Goal: Navigation & Orientation: Find specific page/section

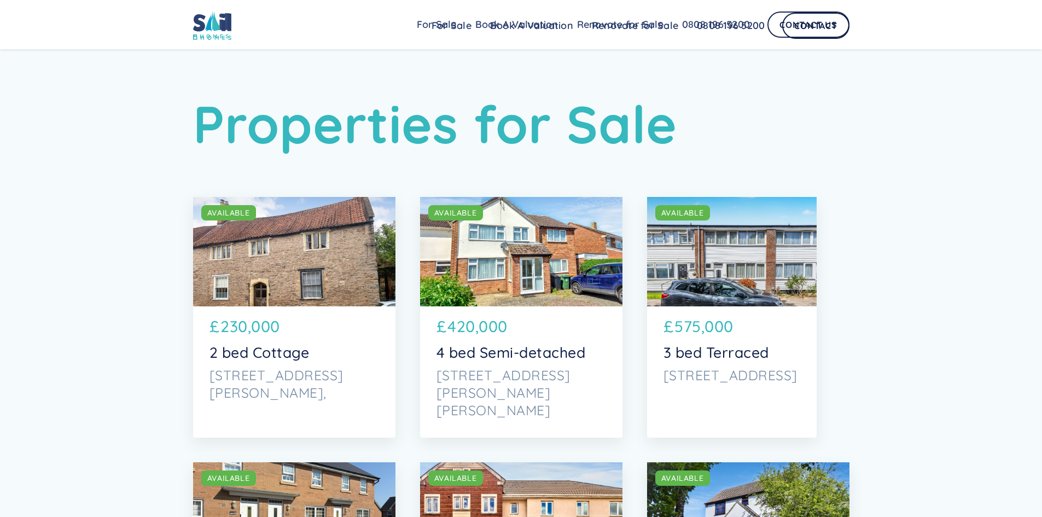
drag, startPoint x: 865, startPoint y: 281, endPoint x: 868, endPoint y: 45, distance: 235.7
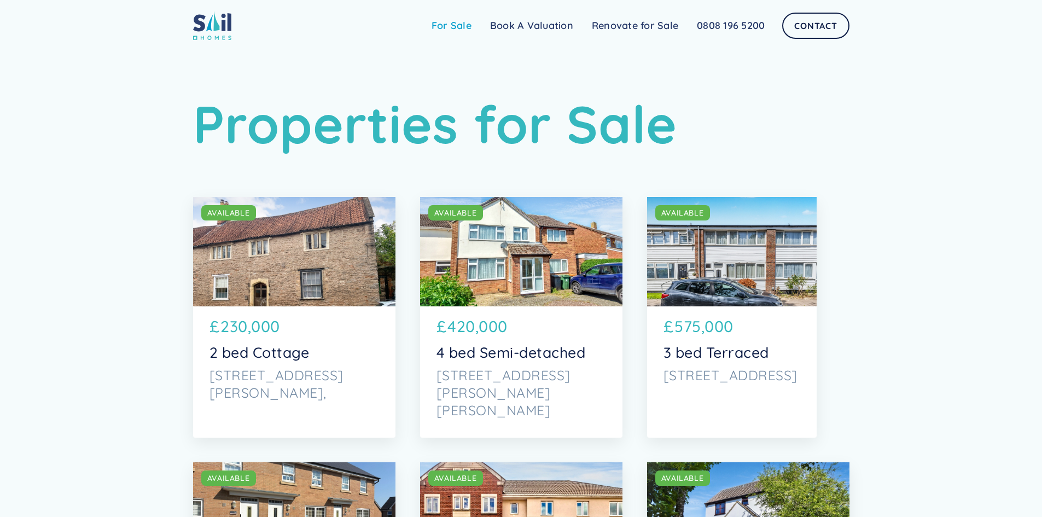
click at [456, 21] on link "For Sale" at bounding box center [451, 26] width 59 height 22
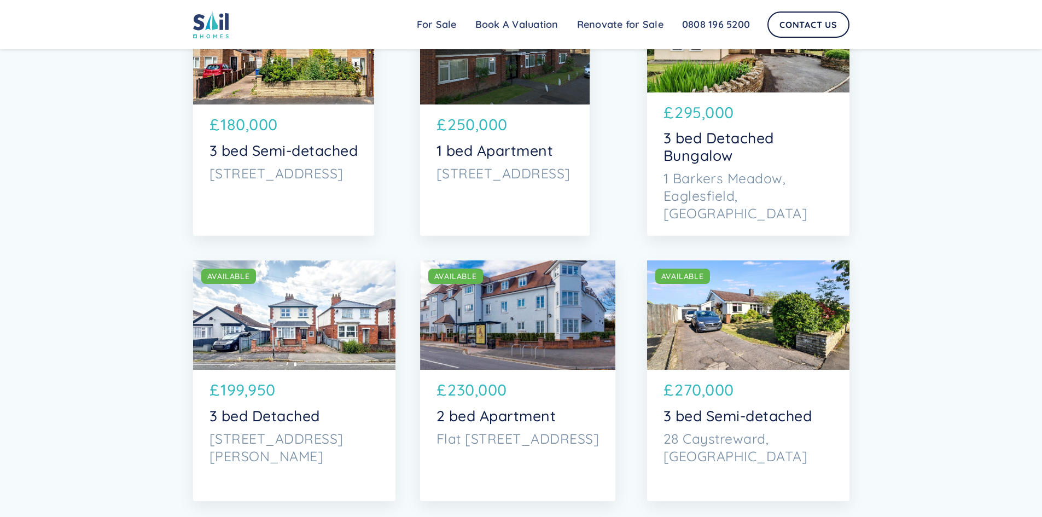
scroll to position [5680, 0]
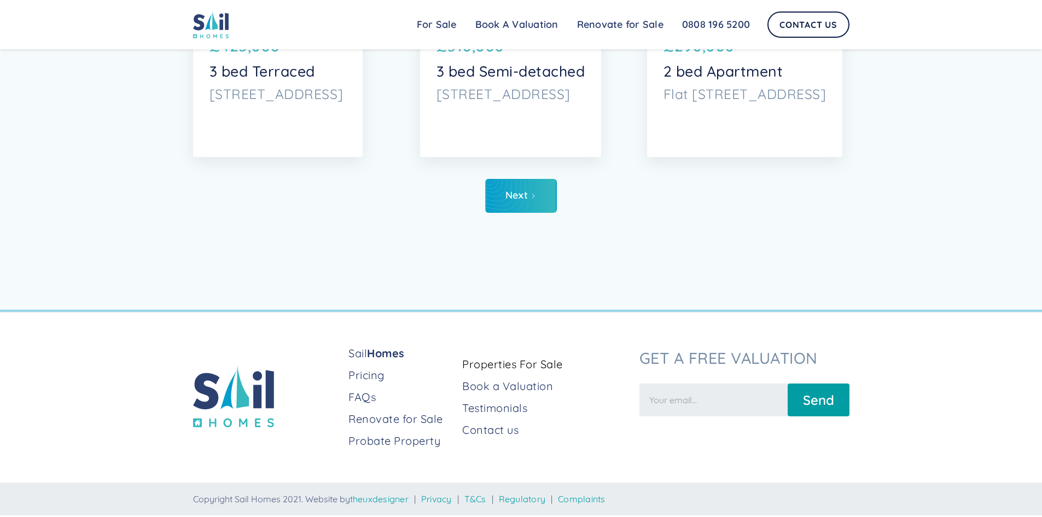
drag, startPoint x: 922, startPoint y: 138, endPoint x: 892, endPoint y: 457, distance: 319.7
click at [360, 379] on link "Pricing" at bounding box center [400, 375] width 105 height 15
click at [494, 210] on link "Next" at bounding box center [521, 196] width 72 height 34
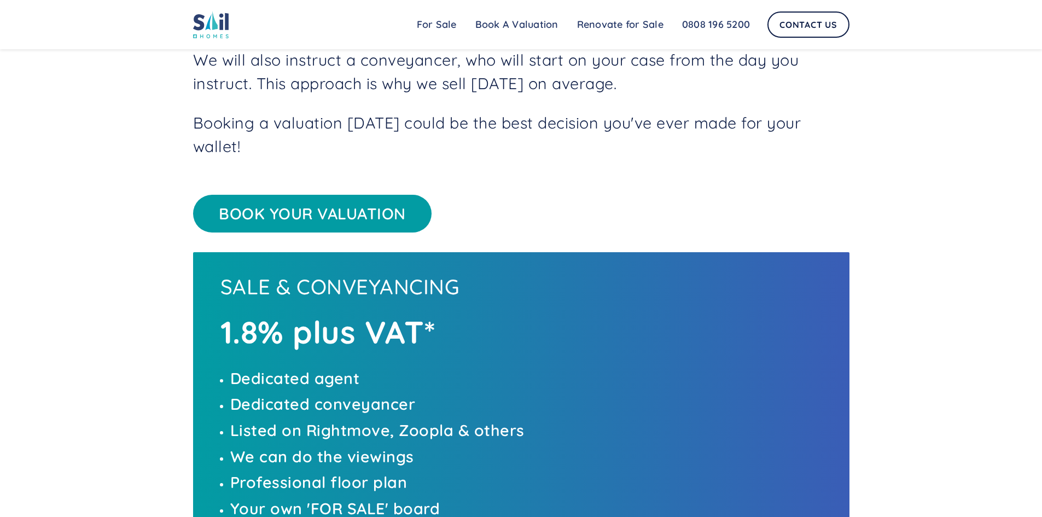
scroll to position [745, 0]
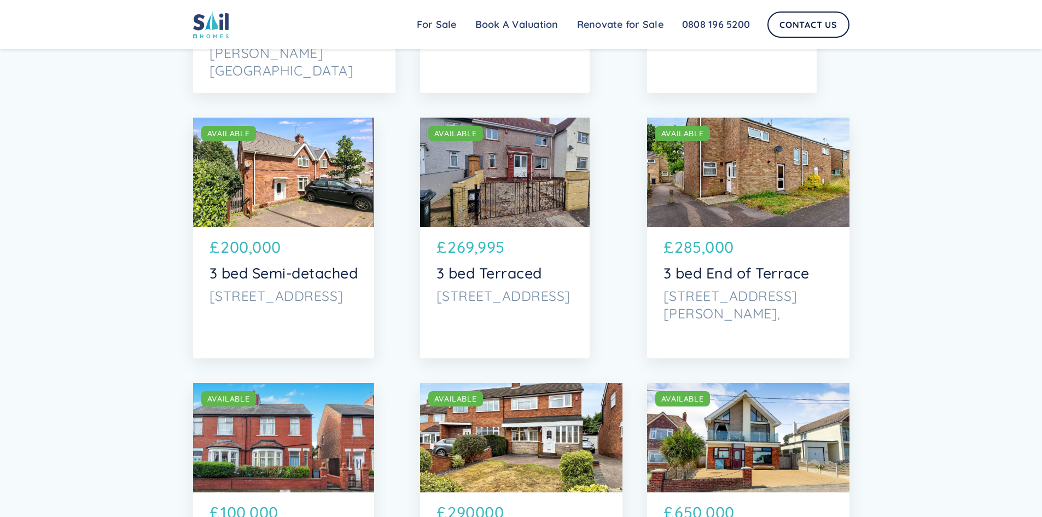
scroll to position [1367, 0]
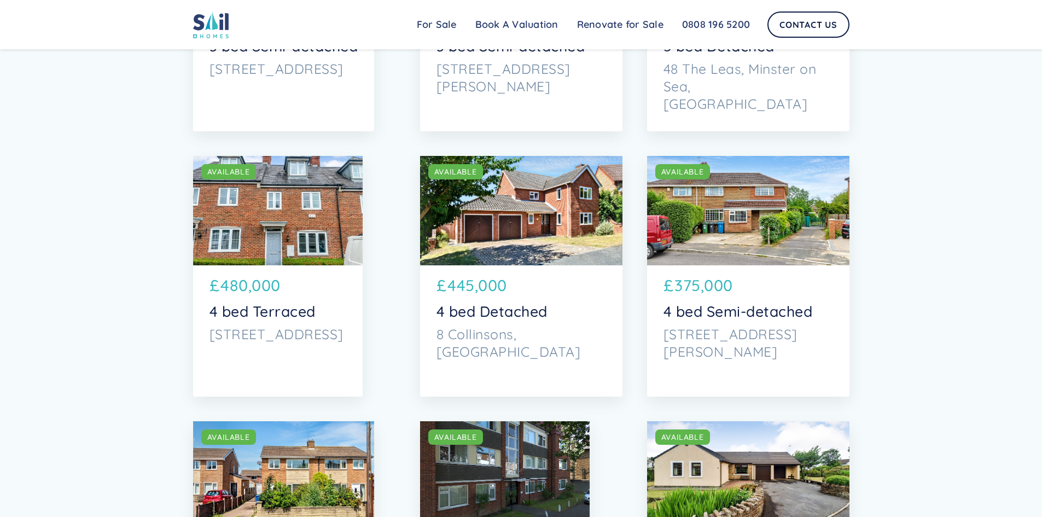
drag, startPoint x: 838, startPoint y: 131, endPoint x: 841, endPoint y: 345, distance: 213.9
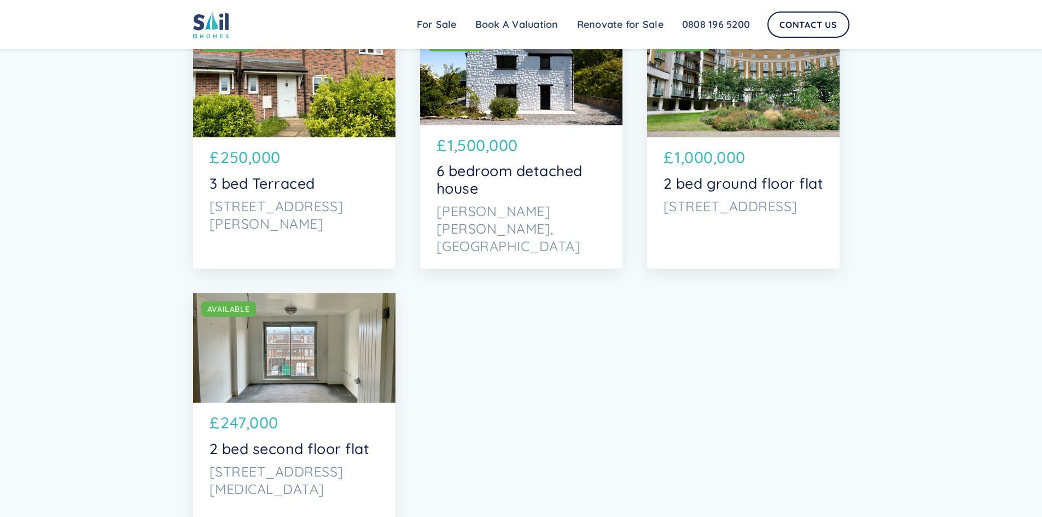
drag, startPoint x: 890, startPoint y: 143, endPoint x: 865, endPoint y: 358, distance: 217.0
